Goal: Task Accomplishment & Management: Complete application form

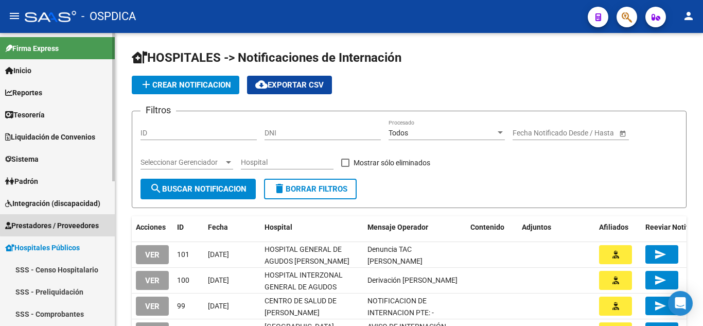
click at [66, 223] on span "Prestadores / Proveedores" at bounding box center [52, 225] width 94 height 11
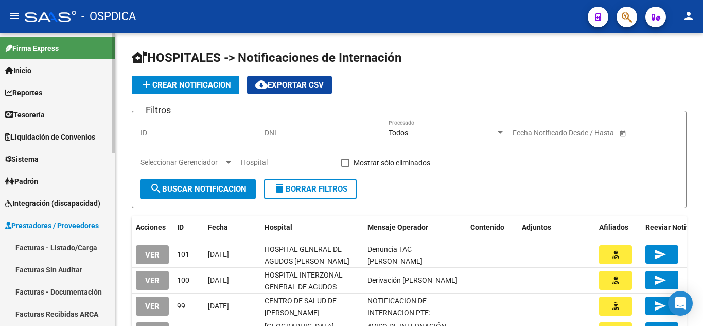
click at [62, 247] on link "Facturas - Listado/Carga" at bounding box center [57, 247] width 115 height 22
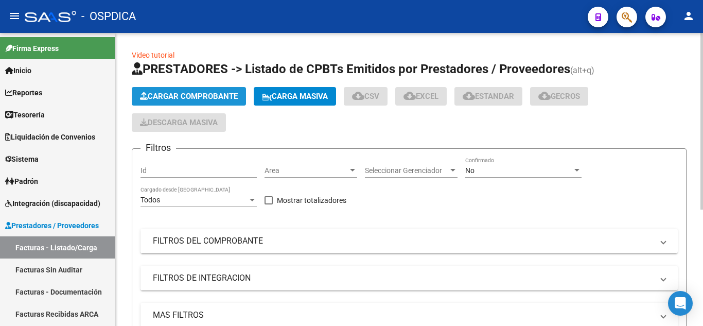
click at [228, 96] on span "Cargar Comprobante" at bounding box center [189, 96] width 98 height 9
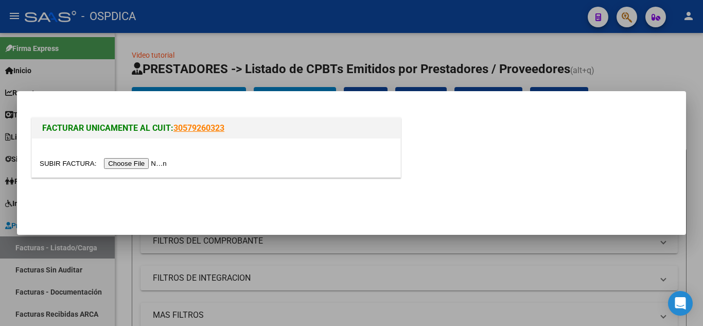
click at [144, 164] on input "file" at bounding box center [105, 163] width 130 height 11
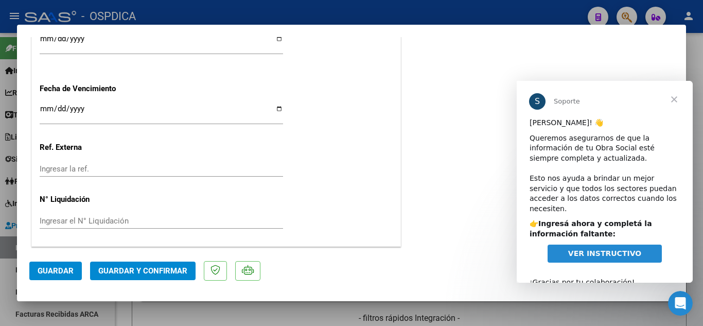
scroll to position [629, 0]
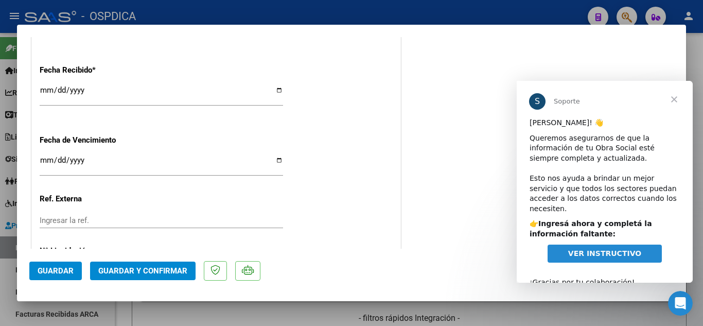
click at [45, 159] on input "Ingresar la fecha" at bounding box center [161, 164] width 243 height 16
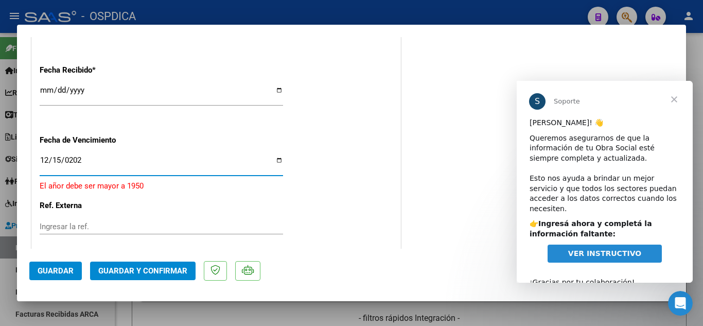
type input "[DATE]"
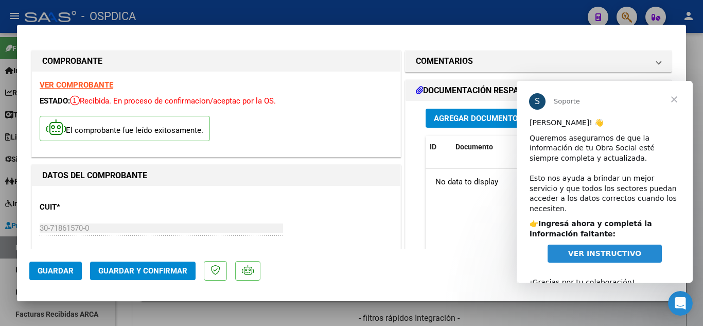
scroll to position [51, 0]
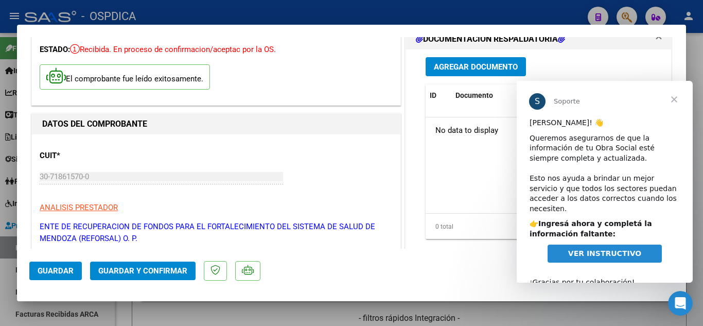
click at [459, 62] on span "Agregar Documento" at bounding box center [476, 66] width 84 height 9
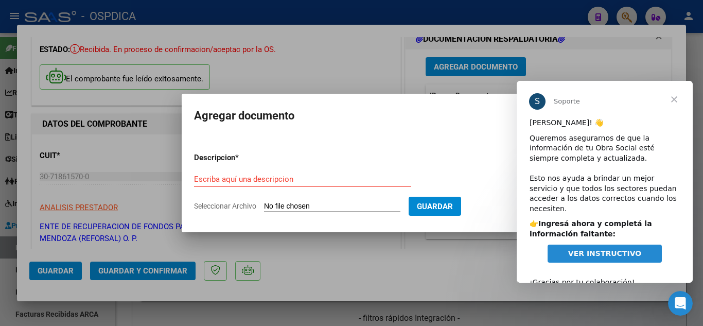
click at [330, 205] on input "Seleccionar Archivo" at bounding box center [332, 207] width 136 height 10
type input "C:\fakepath\234681.pdf"
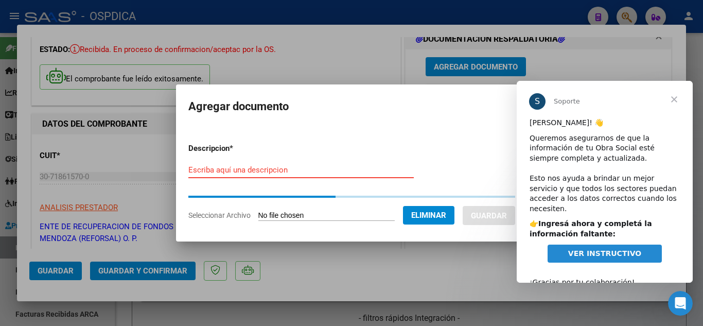
click at [311, 170] on input "Escriba aquí una descripcion" at bounding box center [300, 169] width 225 height 9
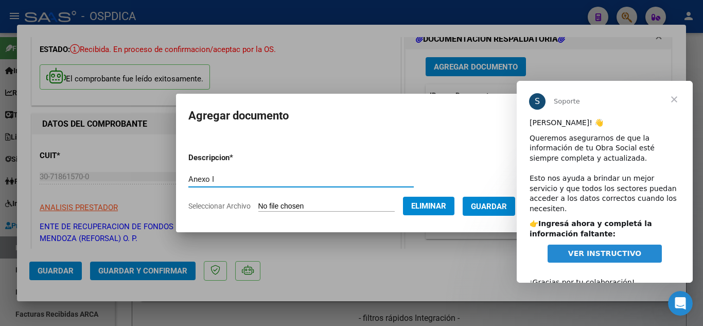
type input "Anexo I"
click at [506, 205] on span "Guardar" at bounding box center [489, 206] width 36 height 9
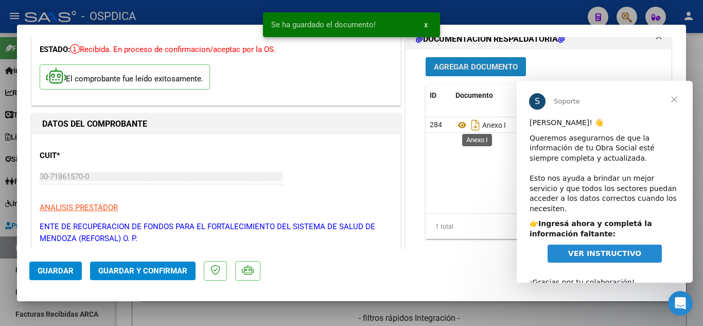
click at [478, 71] on span "Agregar Documento" at bounding box center [476, 66] width 84 height 9
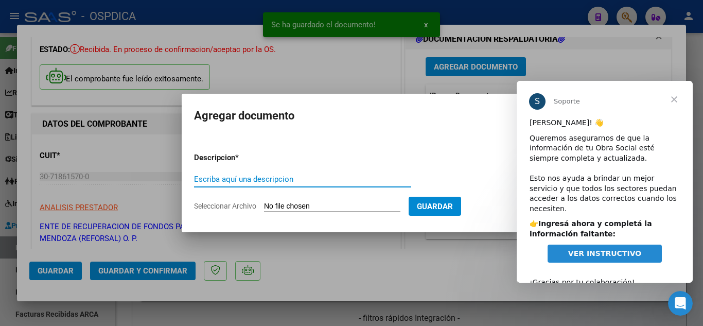
click at [301, 181] on input "Escriba aquí una descripcion" at bounding box center [302, 178] width 217 height 9
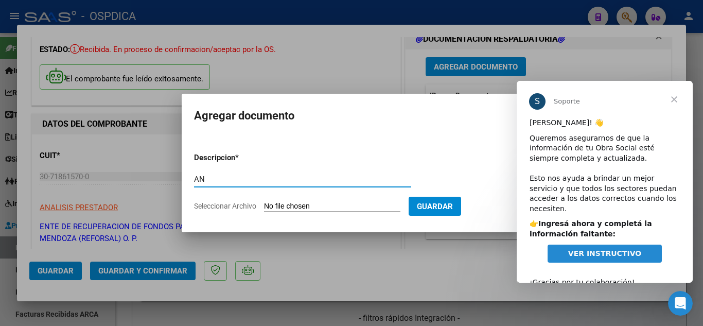
type input "A"
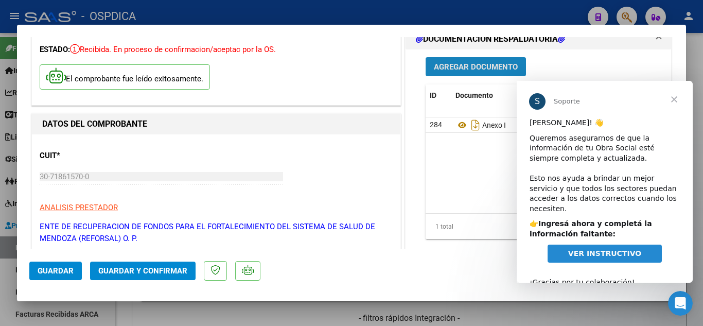
click at [483, 67] on span "Agregar Documento" at bounding box center [476, 66] width 84 height 9
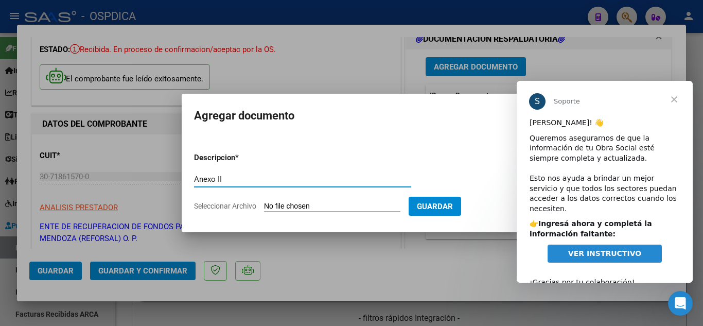
type input "Anexo II"
click at [336, 202] on input "Seleccionar Archivo" at bounding box center [332, 207] width 136 height 10
type input "C:\fakepath\387415.pdf"
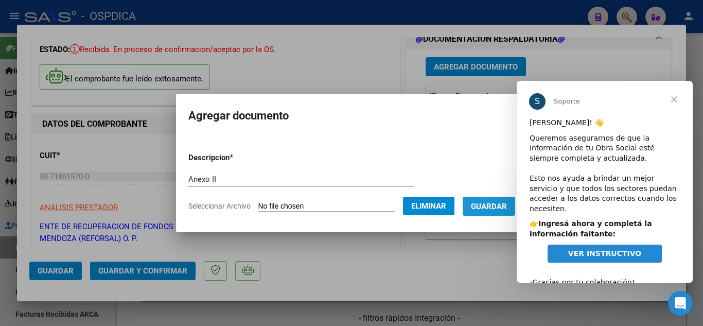
click at [490, 205] on span "Guardar" at bounding box center [489, 206] width 36 height 9
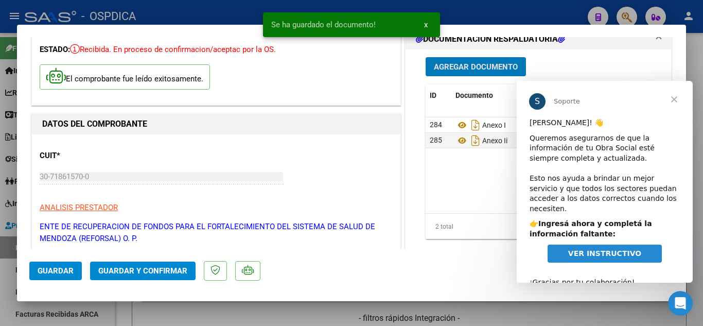
click at [489, 67] on span "Agregar Documento" at bounding box center [476, 66] width 84 height 9
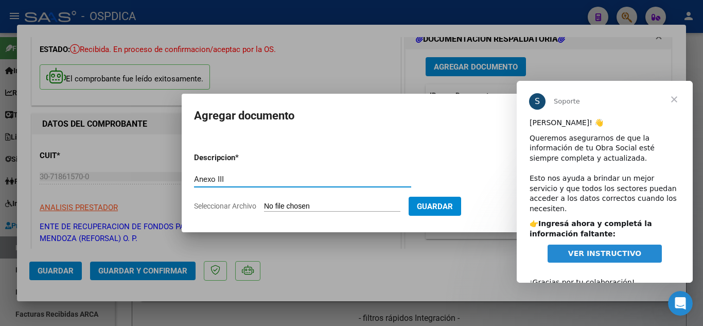
type input "Anexo III"
click at [330, 204] on input "Seleccionar Archivo" at bounding box center [332, 207] width 136 height 10
type input "C:\fakepath\423048.pdf"
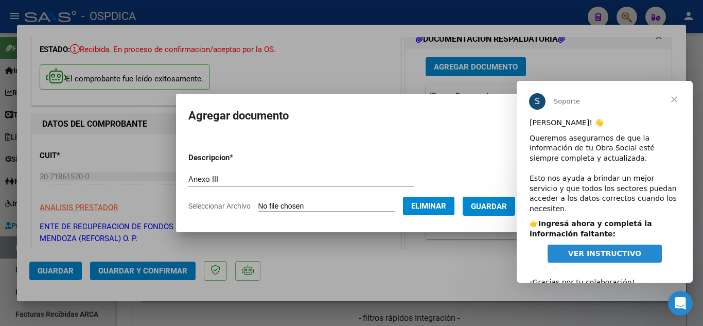
click at [498, 207] on span "Guardar" at bounding box center [489, 206] width 36 height 9
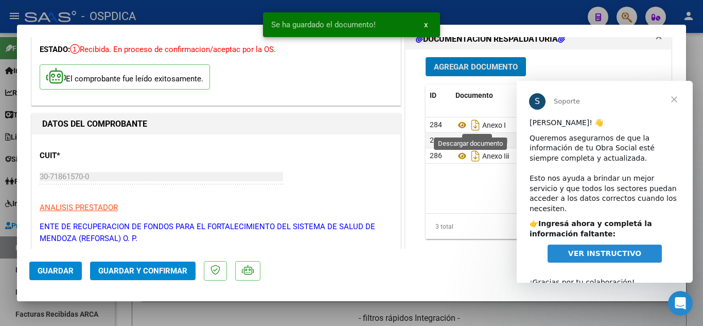
click at [465, 64] on span "Agregar Documento" at bounding box center [476, 66] width 84 height 9
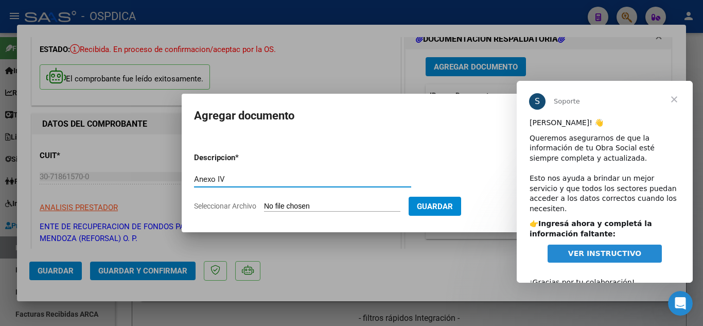
type input "Anexo IV"
click at [290, 206] on input "Seleccionar Archivo" at bounding box center [332, 207] width 136 height 10
type input "C:\fakepath\423056.pdf"
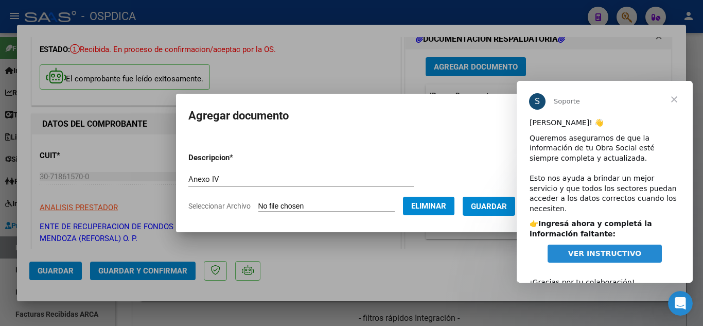
click at [501, 208] on span "Guardar" at bounding box center [489, 206] width 36 height 9
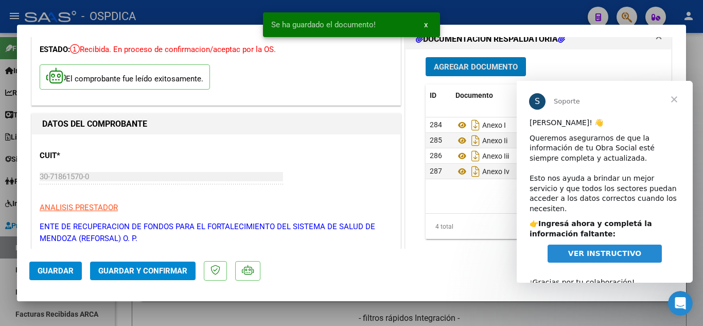
click at [472, 66] on span "Agregar Documento" at bounding box center [476, 66] width 84 height 9
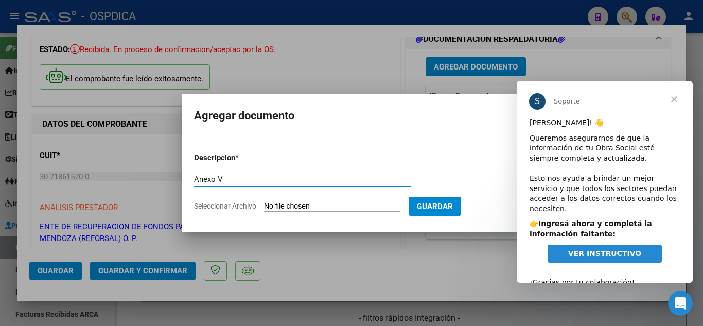
type input "Anexo V"
click at [339, 206] on input "Seleccionar Archivo" at bounding box center [332, 207] width 136 height 10
type input "C:\fakepath\423084.pdf"
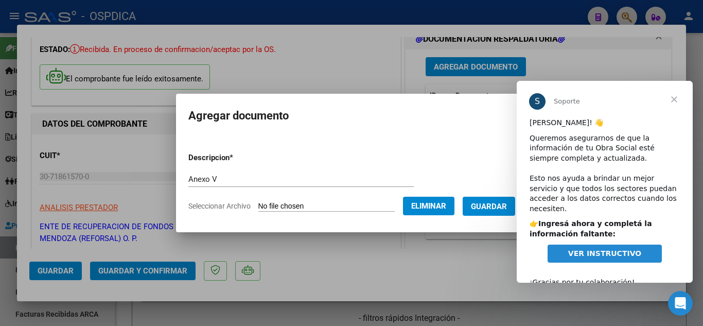
click at [487, 207] on span "Guardar" at bounding box center [489, 206] width 36 height 9
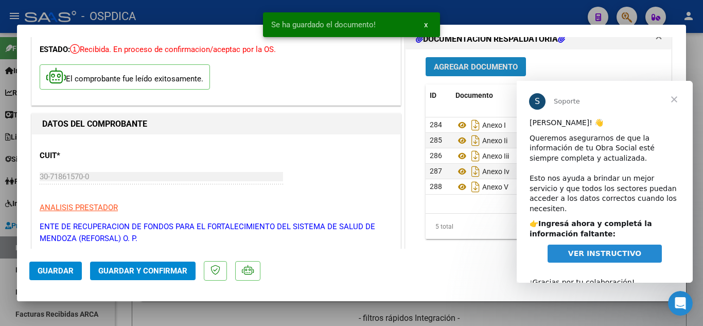
click at [487, 64] on span "Agregar Documento" at bounding box center [476, 66] width 84 height 9
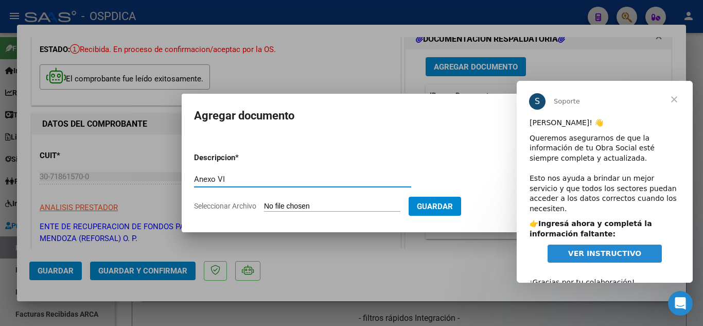
type input "Anexo VI"
click at [335, 206] on input "Seleccionar Archivo" at bounding box center [332, 207] width 136 height 10
type input "C:\fakepath\423088.pdf"
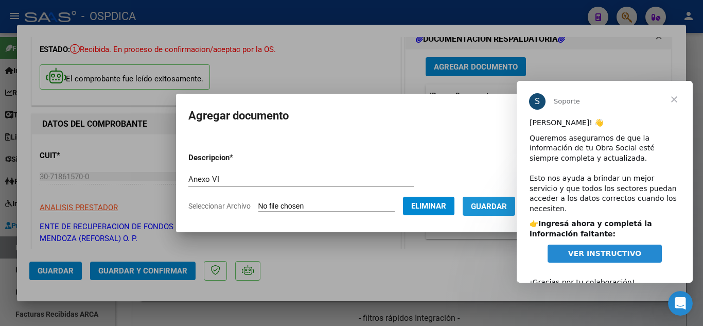
click at [496, 207] on span "Guardar" at bounding box center [489, 206] width 36 height 9
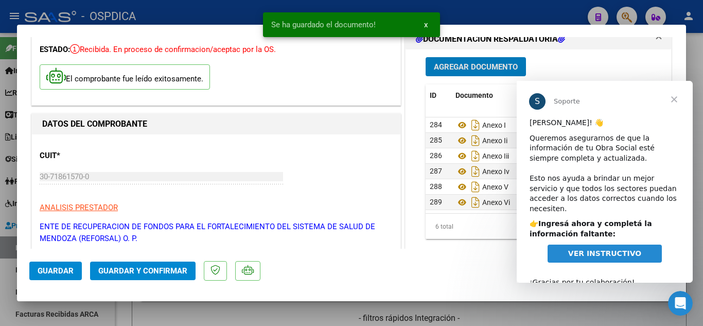
click at [478, 65] on span "Agregar Documento" at bounding box center [476, 66] width 84 height 9
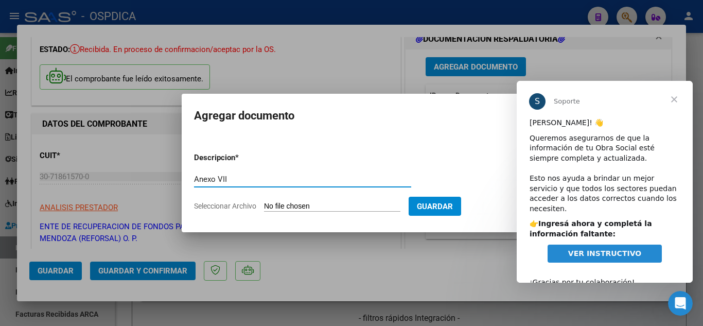
type input "Anexo VII"
click at [314, 205] on input "Seleccionar Archivo" at bounding box center [332, 207] width 136 height 10
type input "C:\fakepath\423095.pdf"
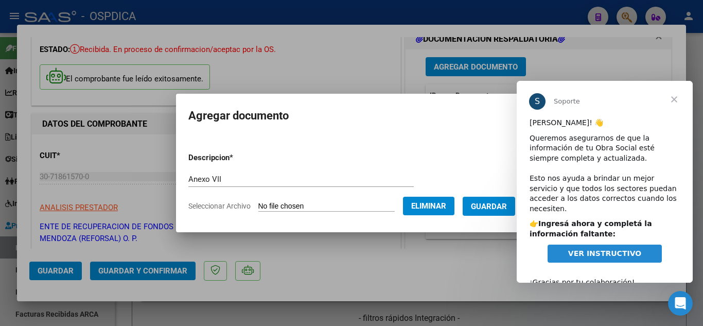
click at [495, 204] on span "Guardar" at bounding box center [489, 206] width 36 height 9
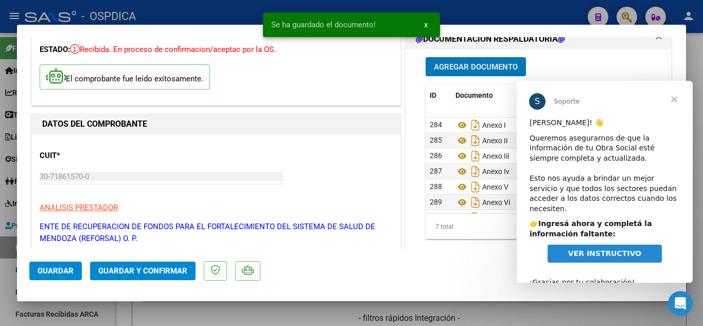
click at [476, 65] on span "Agregar Documento" at bounding box center [476, 66] width 84 height 9
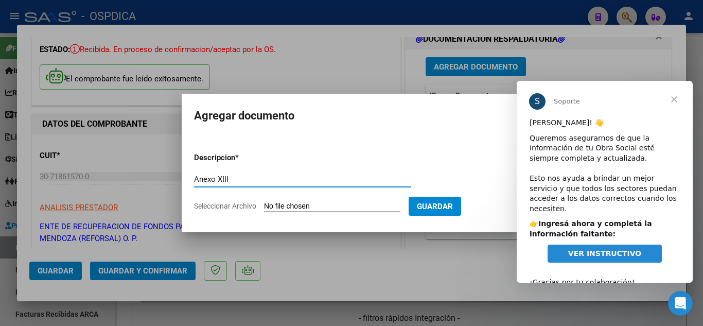
type input "Anexo XIII"
click at [314, 204] on input "Seleccionar Archivo" at bounding box center [332, 207] width 136 height 10
type input "C:\fakepath\493067.pdf"
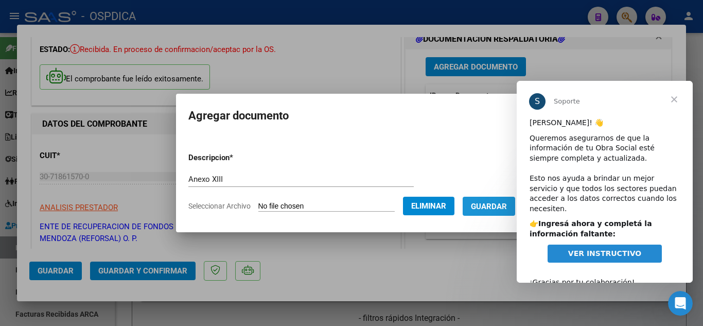
click at [507, 204] on span "Guardar" at bounding box center [489, 206] width 36 height 9
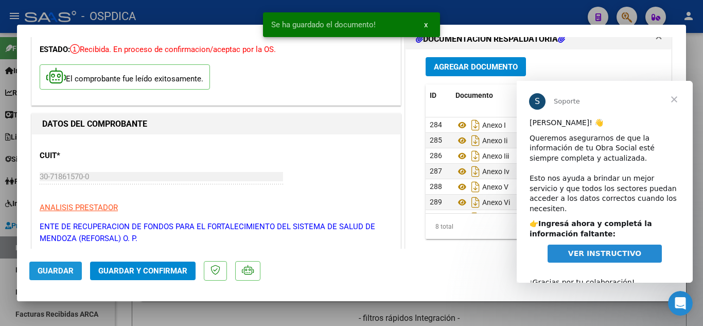
click at [62, 269] on span "Guardar" at bounding box center [56, 270] width 36 height 9
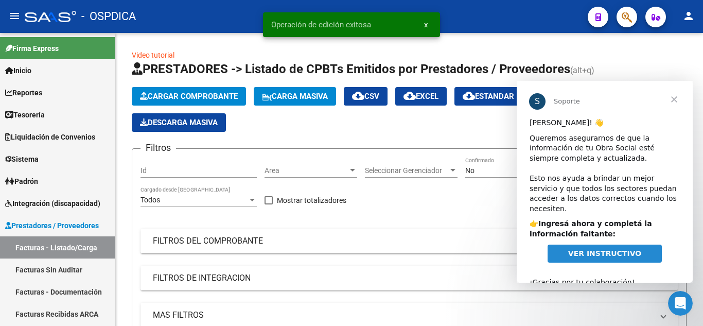
click at [581, 244] on link "VER INSTRUCTIVO" at bounding box center [604, 253] width 114 height 19
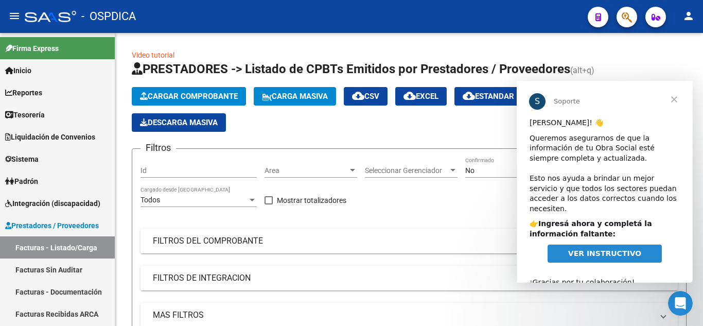
scroll to position [13, 0]
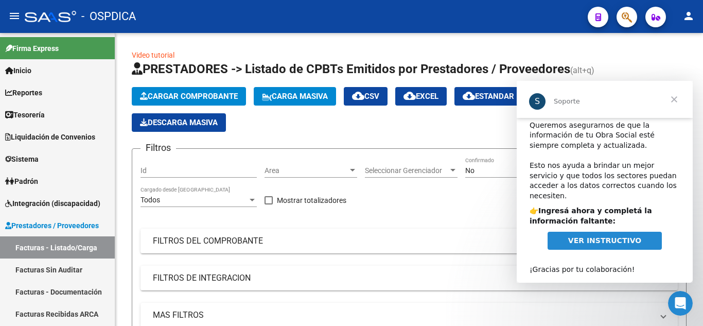
click at [675, 98] on span "Cerrar" at bounding box center [674, 99] width 37 height 37
